Goal: Task Accomplishment & Management: Manage account settings

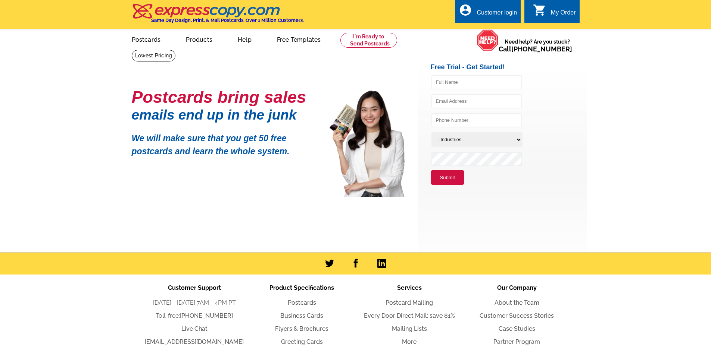
click at [494, 16] on div "Customer login" at bounding box center [496, 14] width 40 height 10
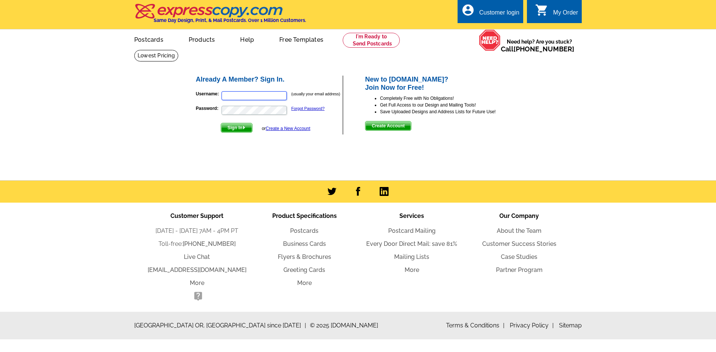
click at [261, 95] on input "Username:" at bounding box center [254, 95] width 65 height 9
type input "marketign@rmchomes.com"
click at [248, 127] on span "Sign In" at bounding box center [236, 127] width 31 height 9
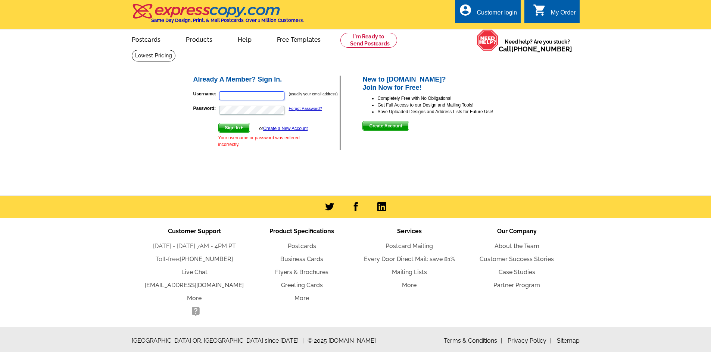
click at [269, 94] on input "Username:" at bounding box center [251, 95] width 65 height 9
click at [240, 98] on input "marketign@rmchomes.com" at bounding box center [251, 95] width 65 height 9
type input "marketing@rmchomes.com"
click at [245, 107] on p "Password: Forgot Password?" at bounding box center [266, 110] width 147 height 10
click at [235, 131] on span "Sign In" at bounding box center [234, 127] width 31 height 9
